Goal: Find specific page/section: Find specific page/section

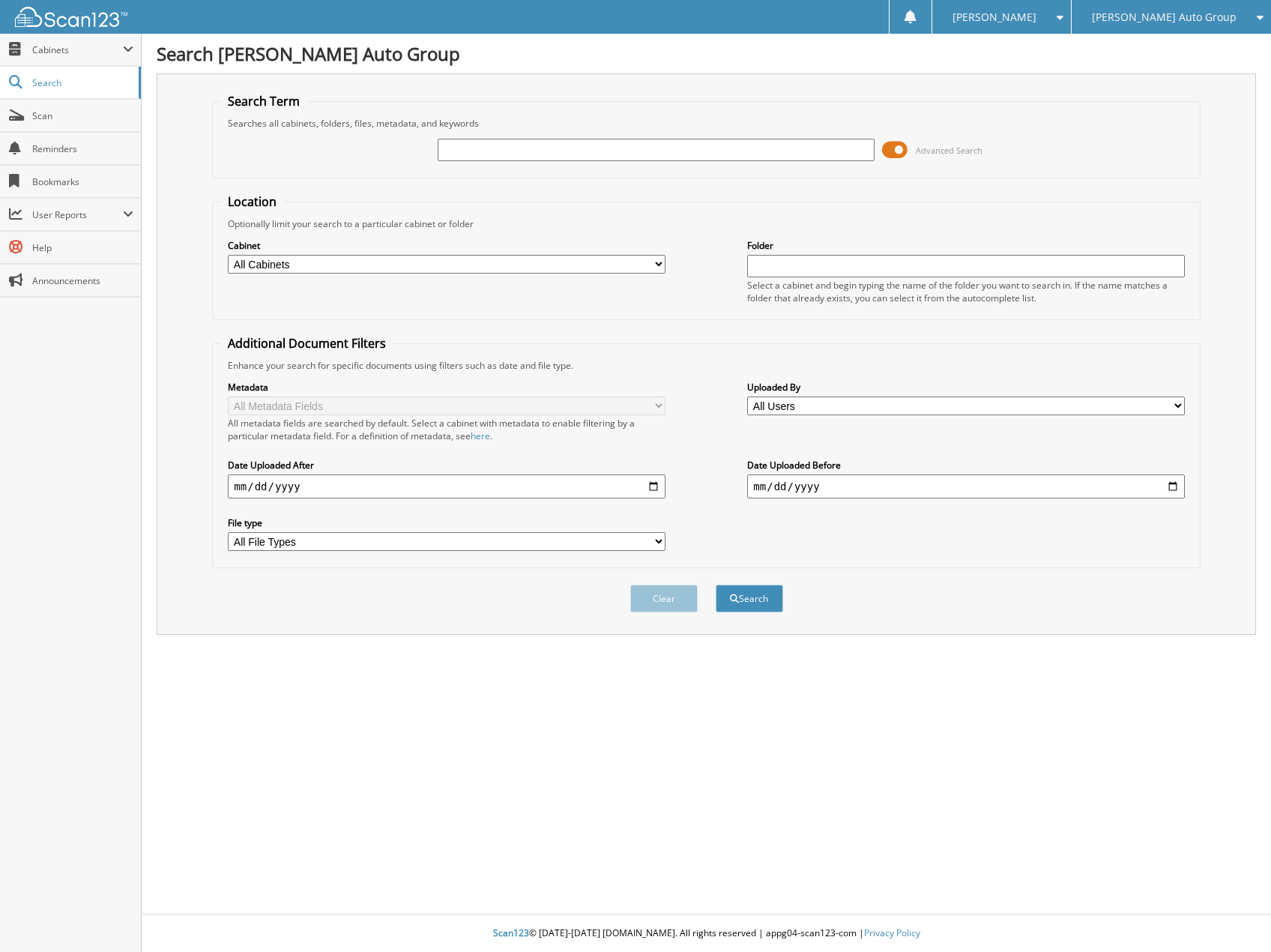
click at [466, 145] on input "text" at bounding box center [656, 149] width 437 height 22
type input "1066007"
click at [716, 585] on button "Search" at bounding box center [749, 598] width 67 height 28
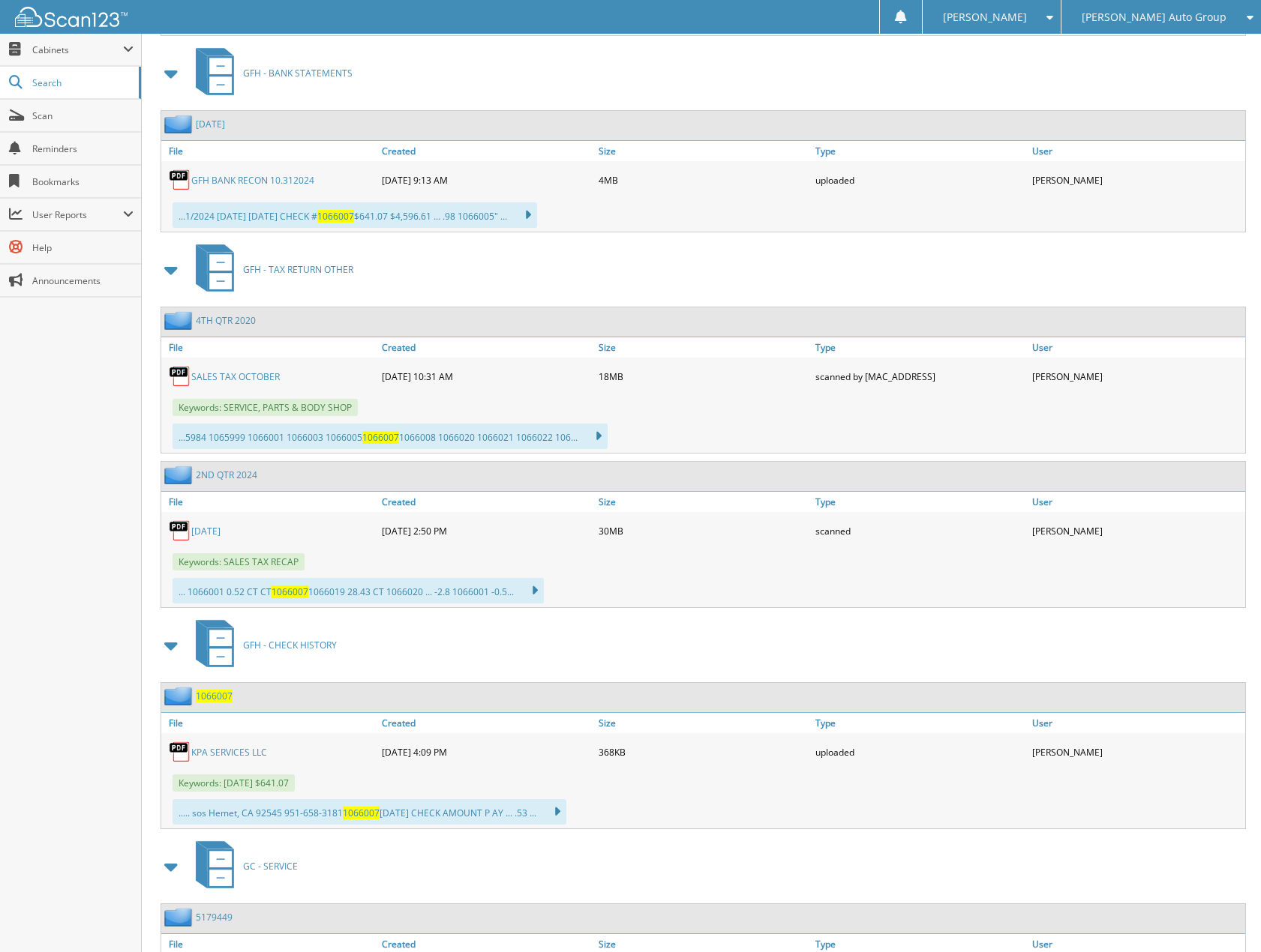
scroll to position [1275, 0]
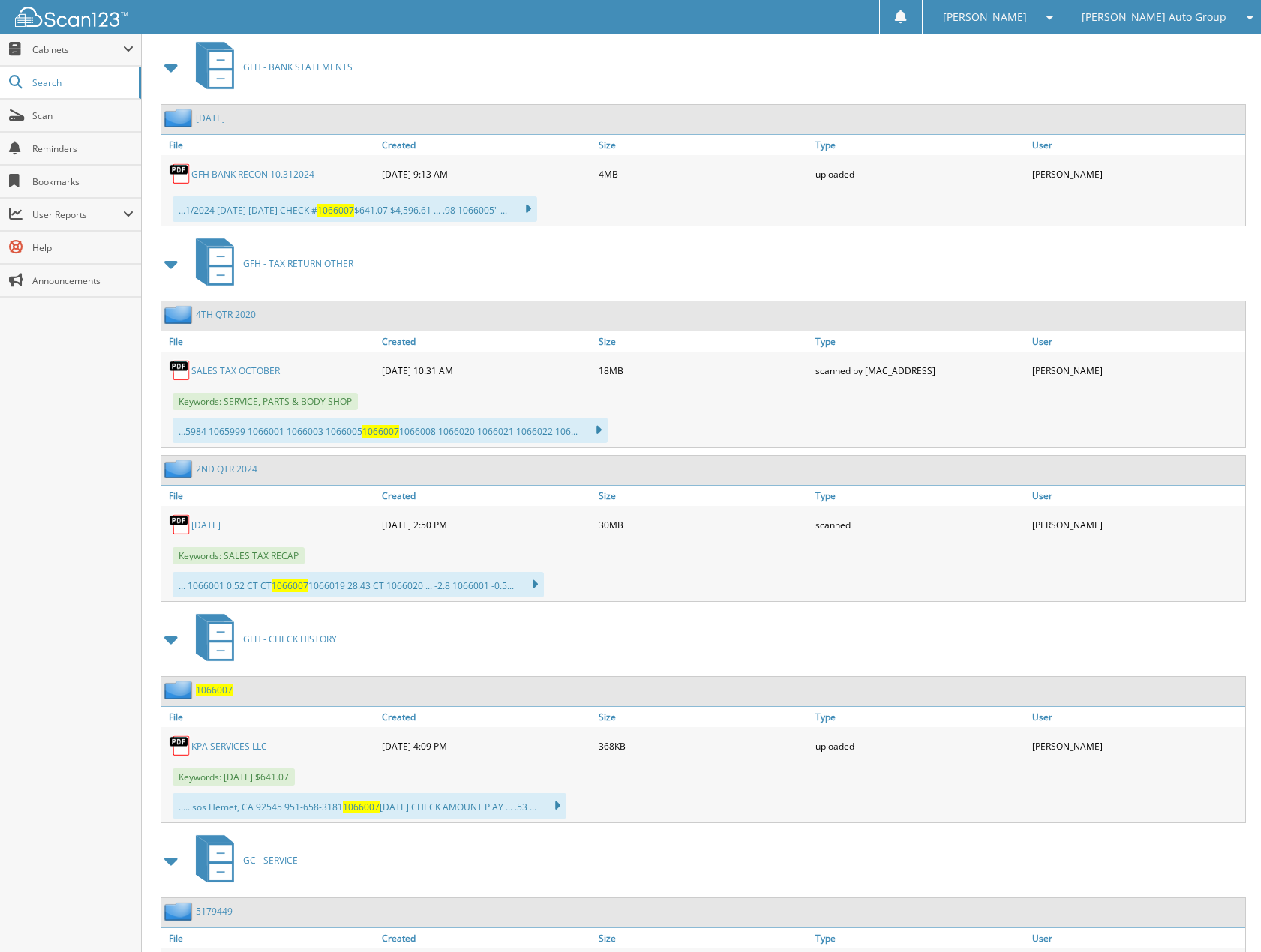
click at [240, 746] on link "KPA SERVICES LLC" at bounding box center [229, 746] width 76 height 13
click at [1053, 13] on span at bounding box center [1046, 17] width 14 height 11
click at [1046, 69] on link "Logout" at bounding box center [992, 72] width 139 height 26
